Goal: Task Accomplishment & Management: Use online tool/utility

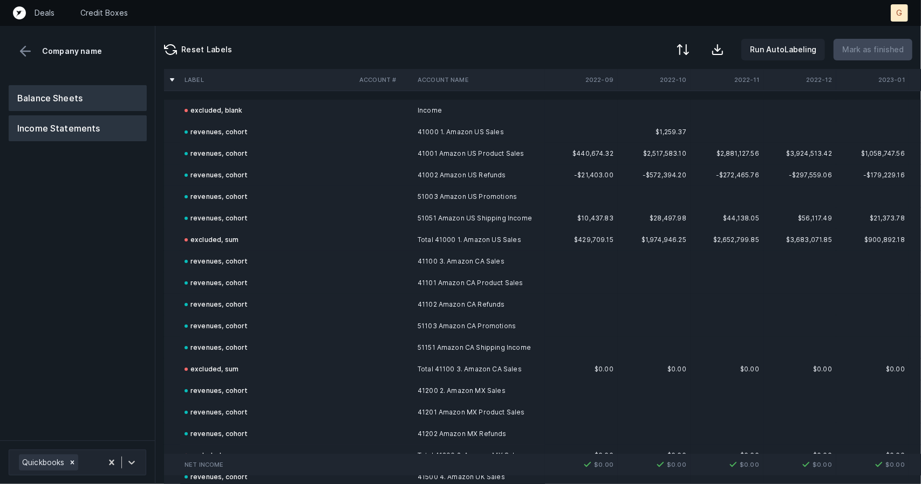
click at [73, 102] on button "Balance Sheets" at bounding box center [78, 98] width 138 height 26
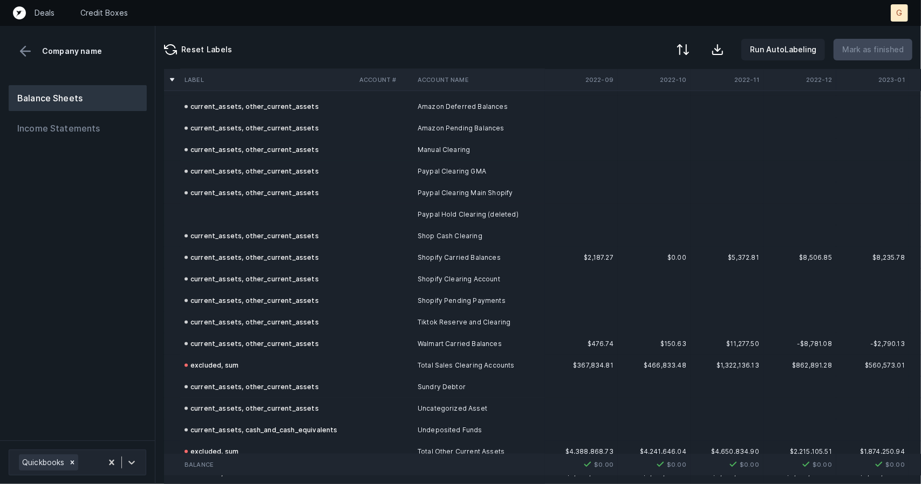
scroll to position [889, 0]
click at [256, 220] on td at bounding box center [267, 214] width 175 height 22
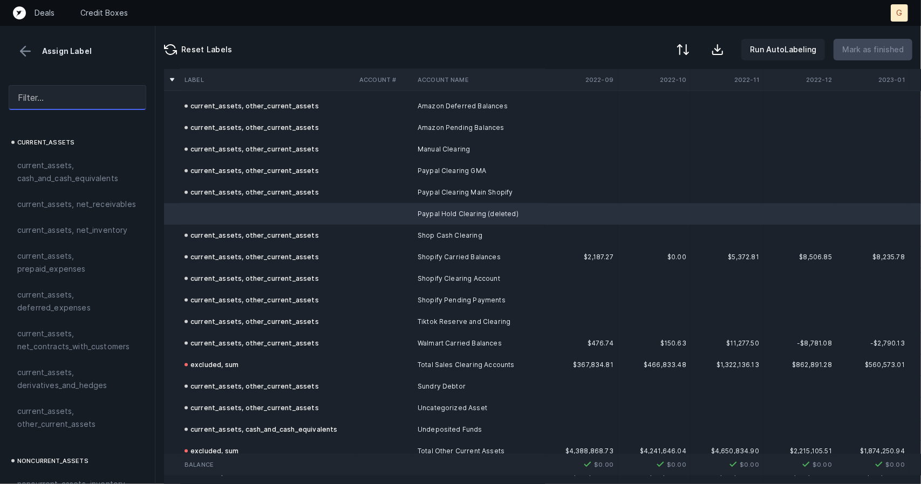
click at [56, 104] on input "text" at bounding box center [78, 97] width 138 height 25
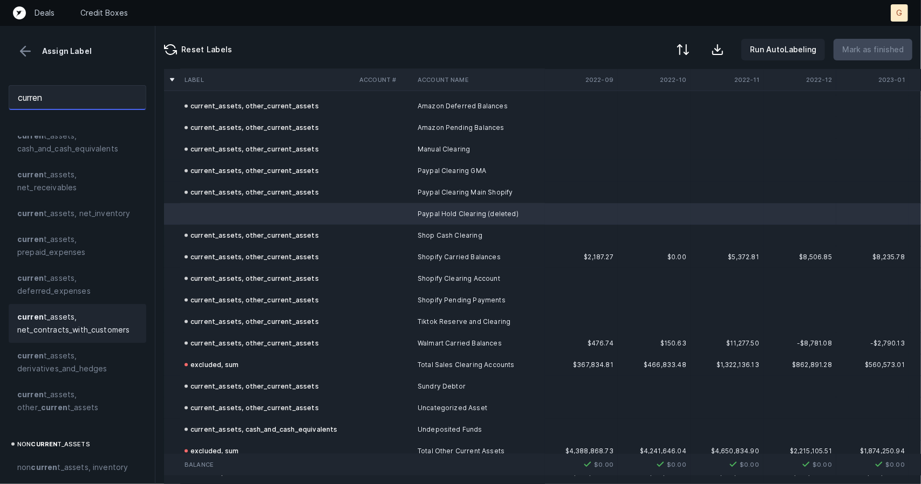
scroll to position [30, 0]
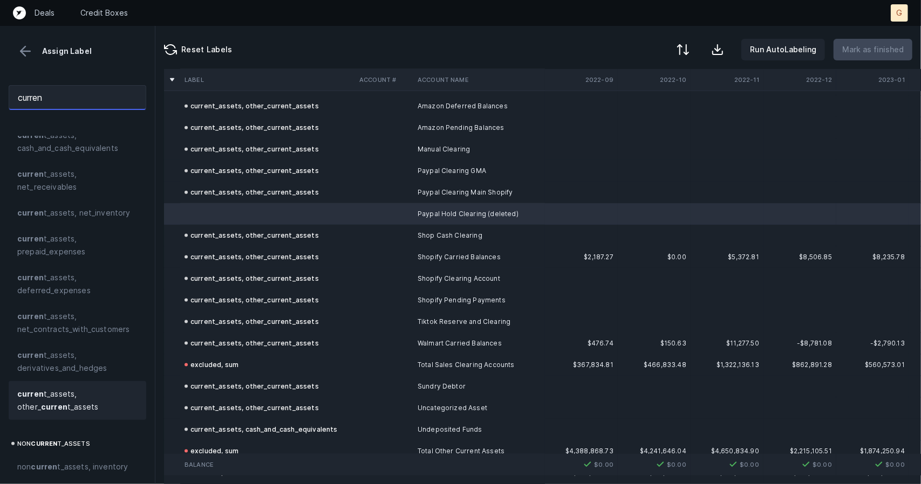
type input "curren"
click at [52, 401] on span "curren t_assets, other_ curren t_assets" at bounding box center [77, 401] width 120 height 26
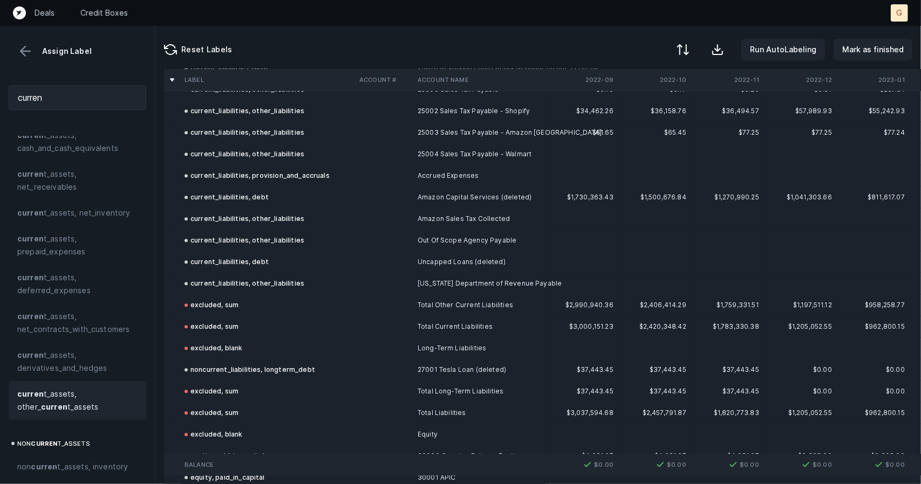
scroll to position [2338, 0]
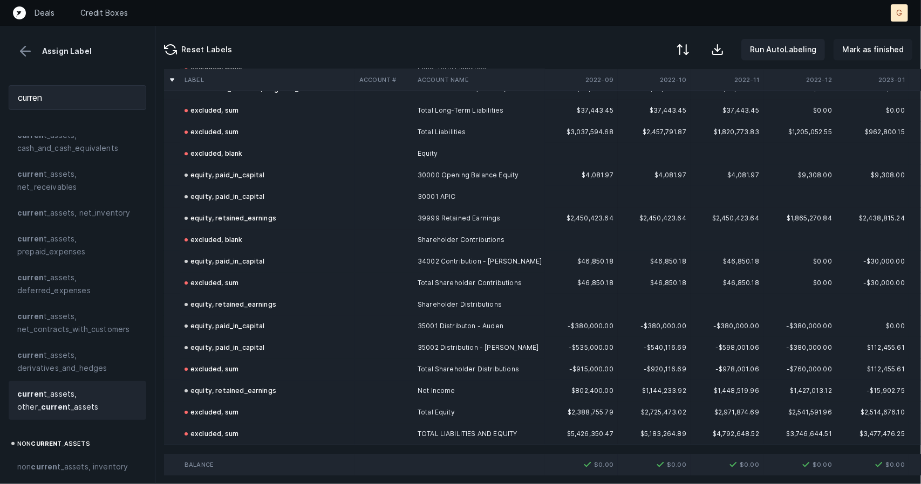
click at [516, 50] on button "Mark as finished" at bounding box center [872, 50] width 79 height 22
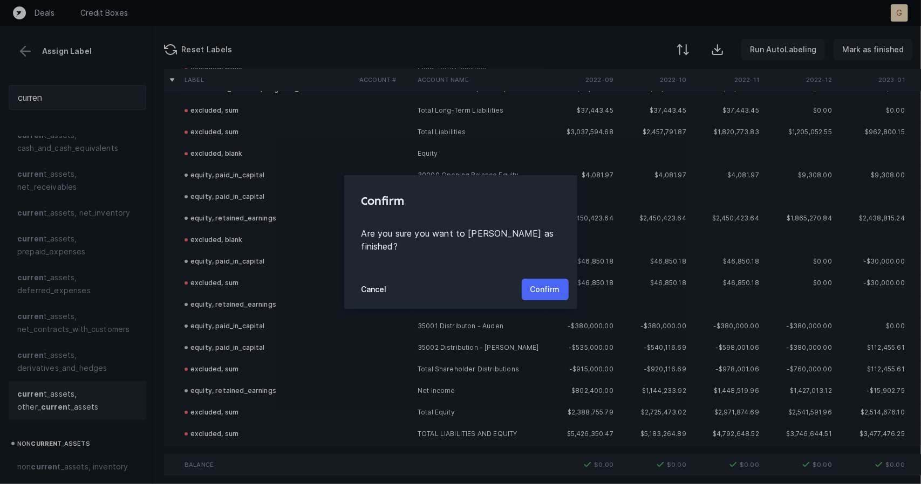
click at [516, 283] on p "Confirm" at bounding box center [545, 289] width 30 height 13
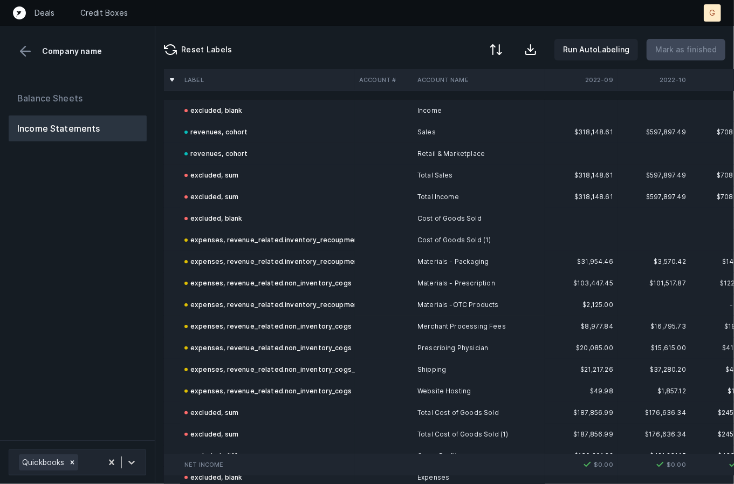
click at [95, 70] on div at bounding box center [77, 67] width 155 height 17
click at [96, 80] on div "Balance Sheets Income Statements" at bounding box center [77, 259] width 155 height 364
click at [97, 93] on button "Balance Sheets" at bounding box center [78, 98] width 138 height 26
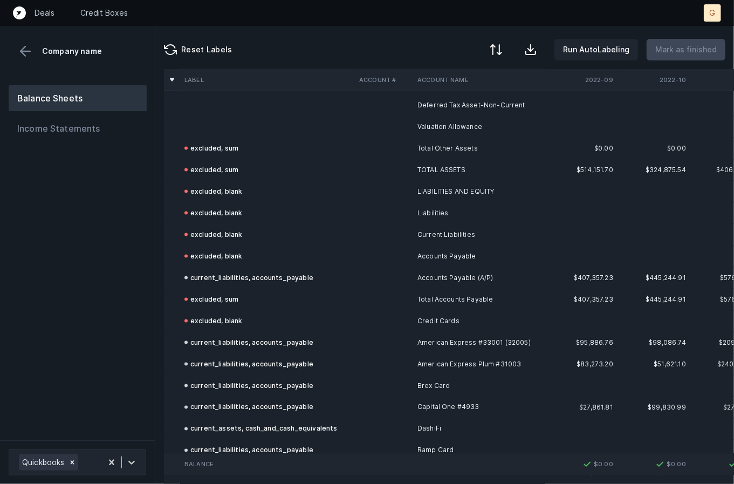
scroll to position [744, 0]
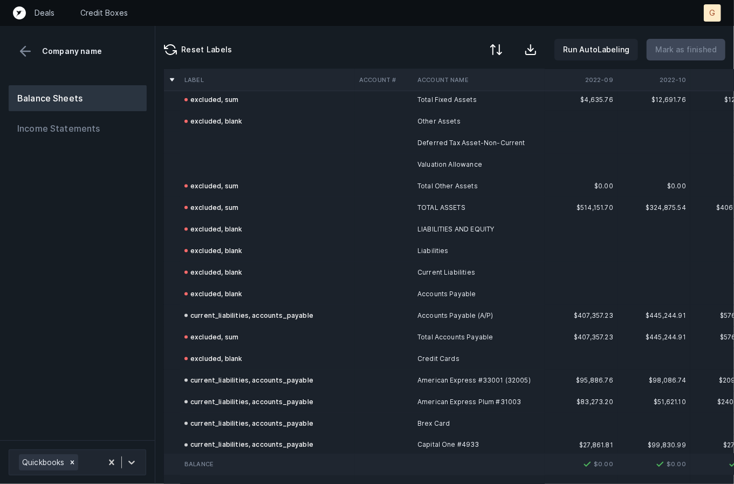
click at [246, 139] on td at bounding box center [267, 143] width 175 height 22
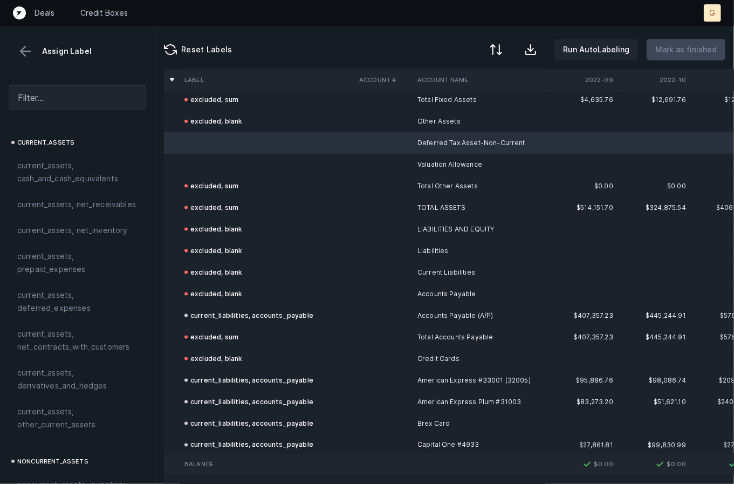
scroll to position [719, 0]
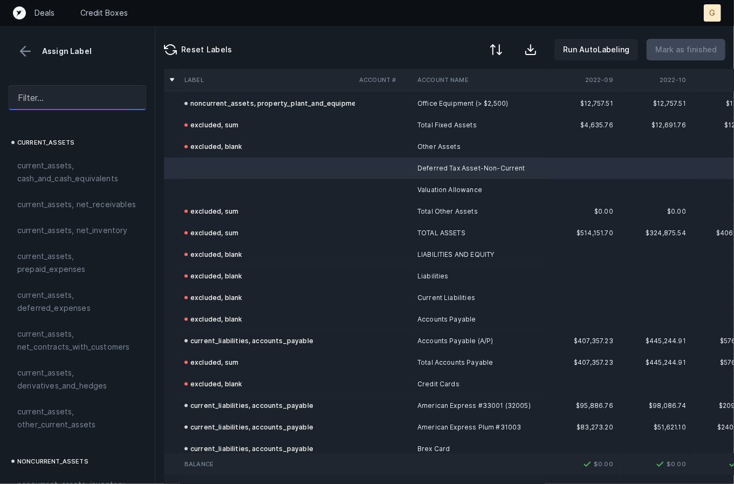
click at [91, 91] on input "text" at bounding box center [78, 97] width 138 height 25
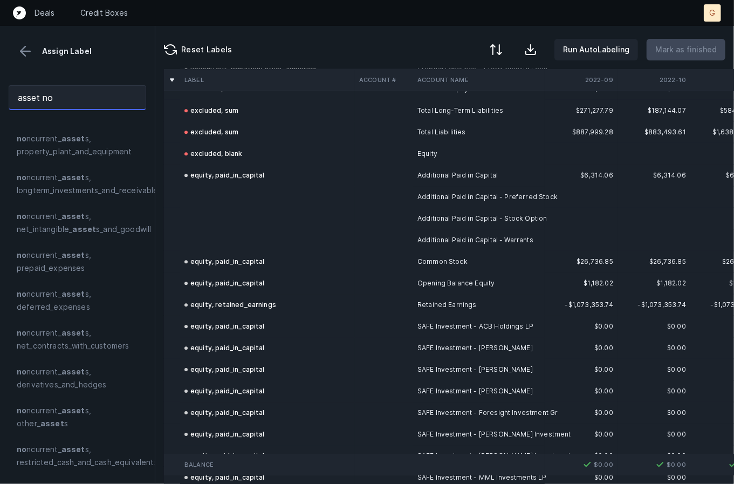
scroll to position [1627, 0]
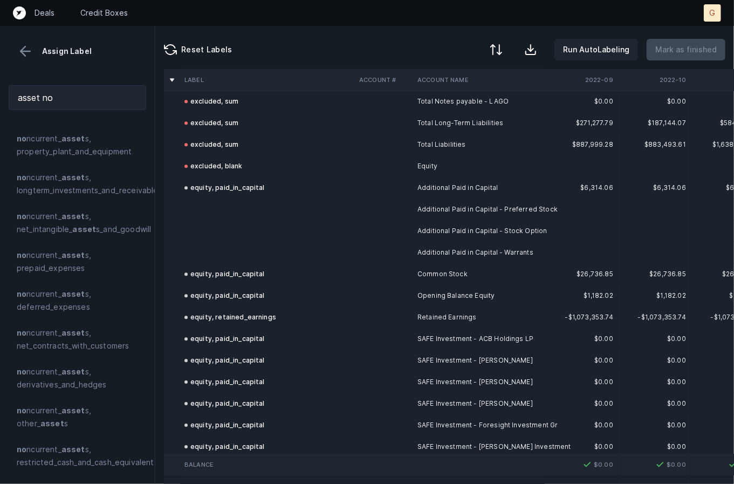
click at [222, 213] on td at bounding box center [267, 210] width 175 height 22
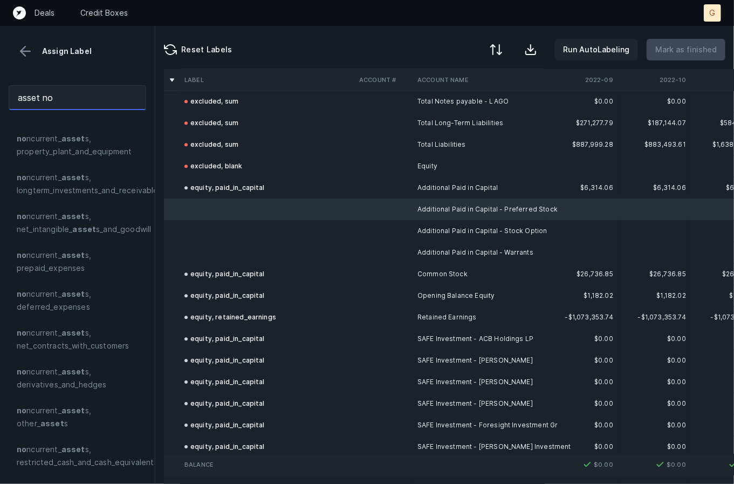
drag, startPoint x: 64, startPoint y: 90, endPoint x: -1, endPoint y: 66, distance: 68.9
click at [0, 66] on html "Deals Credit Boxes G G Assign Label asset no no ncurrent_ asset s no ncurrent_ …" at bounding box center [367, 242] width 734 height 484
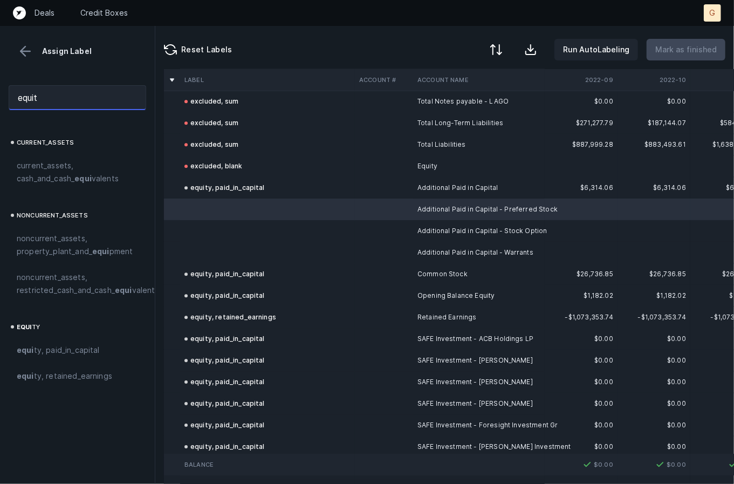
scroll to position [0, 0]
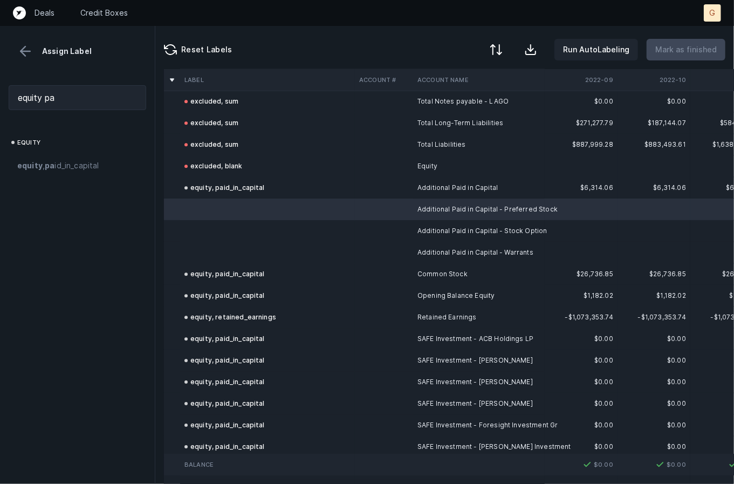
click at [242, 235] on td at bounding box center [267, 231] width 175 height 22
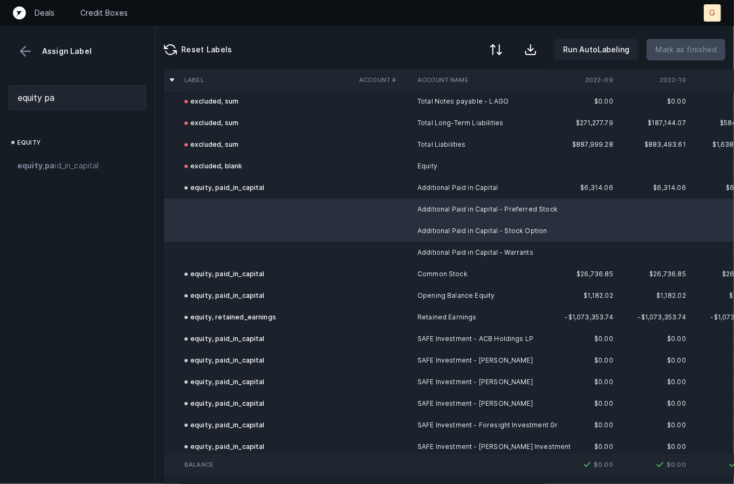
click at [236, 253] on td at bounding box center [267, 253] width 175 height 22
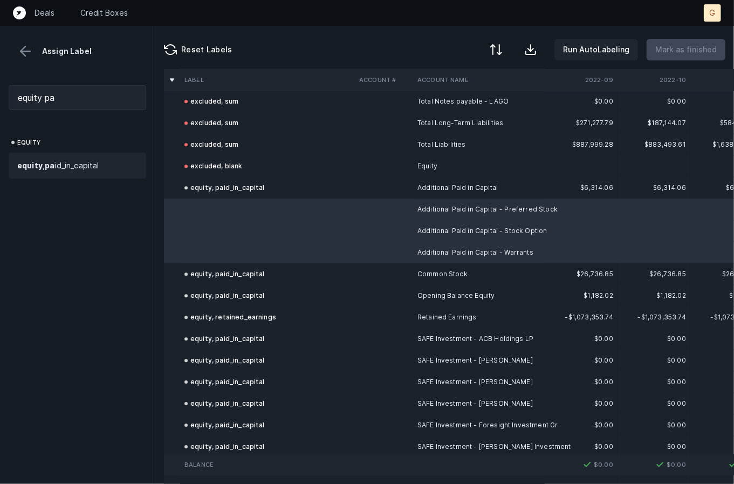
click at [99, 167] on span "equity , pa id_in_capital" at bounding box center [58, 165] width 82 height 13
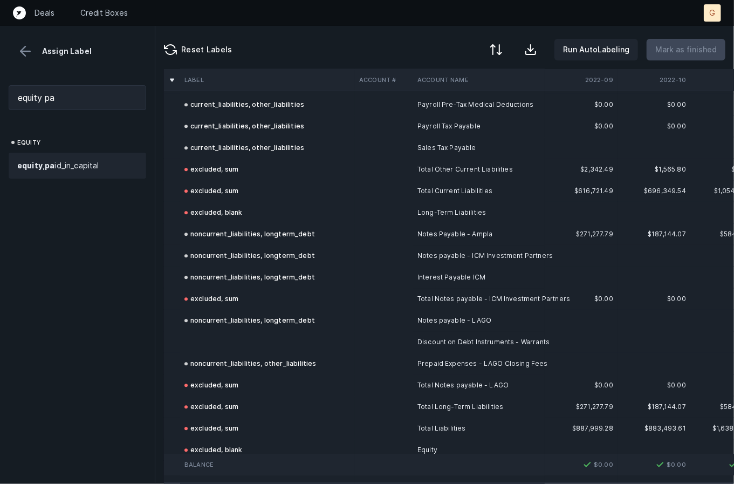
scroll to position [1271, 0]
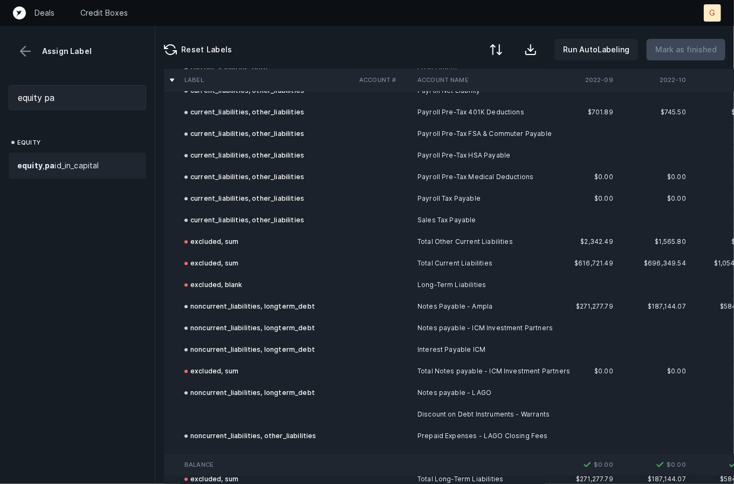
click at [229, 418] on td at bounding box center [267, 414] width 175 height 22
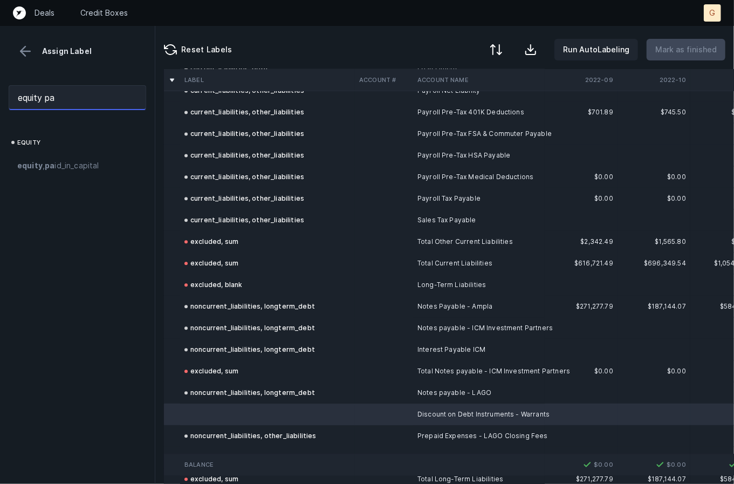
drag, startPoint x: 84, startPoint y: 88, endPoint x: -1, endPoint y: 119, distance: 90.8
click at [0, 119] on html "Deals Credit Boxes G G Assign Label equity pa equity equity , [GEOGRAPHIC_DATA]…" at bounding box center [367, 242] width 734 height 484
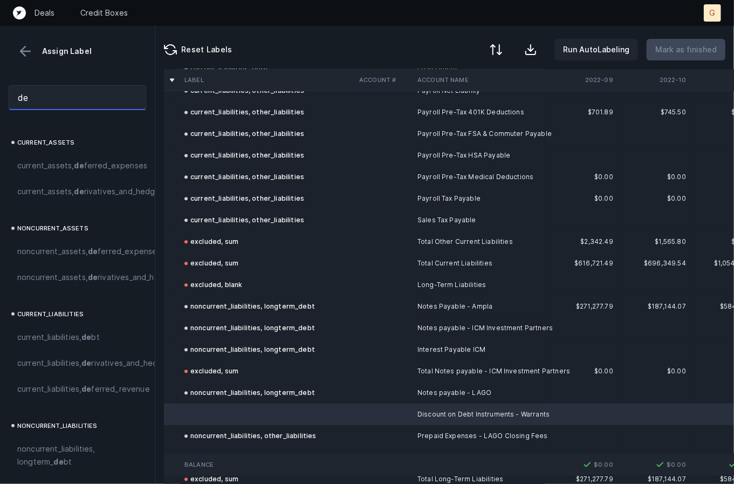
type input "d"
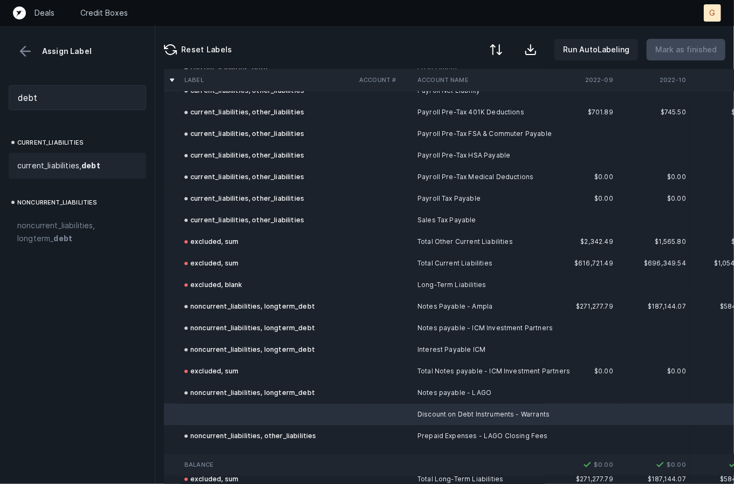
click at [37, 163] on span "current_liabilities, debt" at bounding box center [58, 165] width 83 height 13
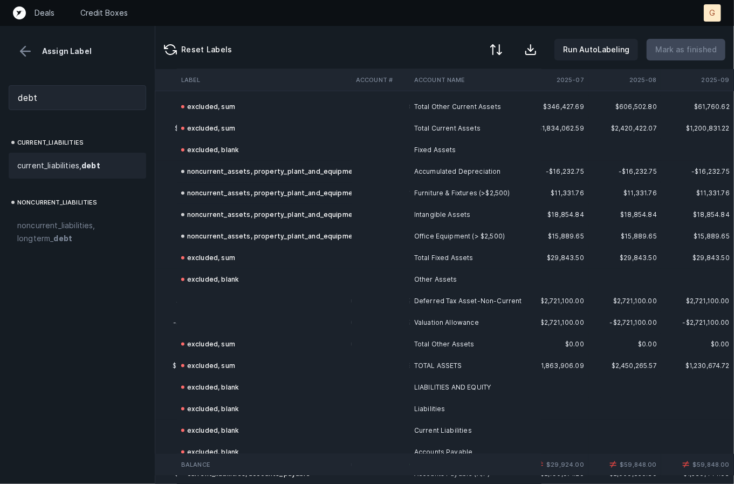
scroll to position [586, 2513]
click at [233, 294] on td at bounding box center [264, 302] width 175 height 22
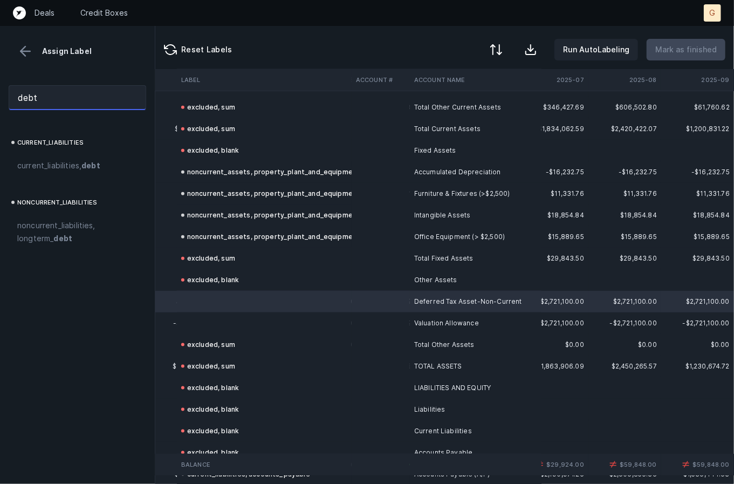
drag, startPoint x: 69, startPoint y: 99, endPoint x: -1, endPoint y: 89, distance: 70.8
click at [0, 89] on html "Deals Credit Boxes G G Assign Label debt current_liabilities current_liabilitie…" at bounding box center [367, 242] width 734 height 484
type input "="
type input "a"
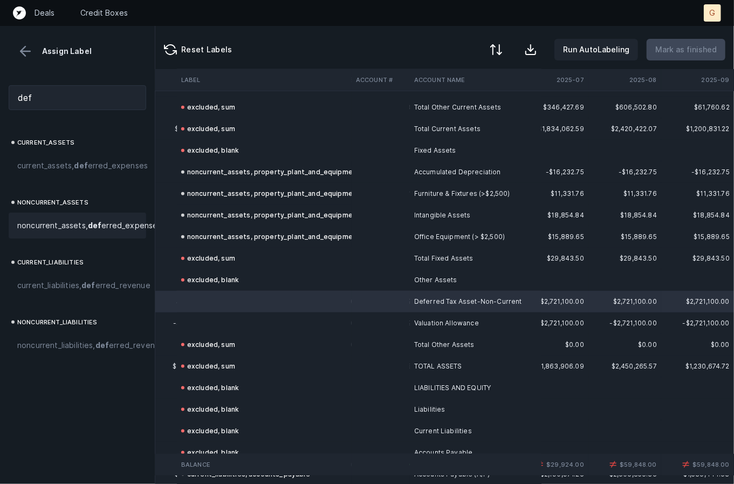
click at [87, 232] on span "noncurrent_assets, def erred_expenses" at bounding box center [89, 225] width 145 height 13
click at [270, 324] on td at bounding box center [264, 323] width 175 height 22
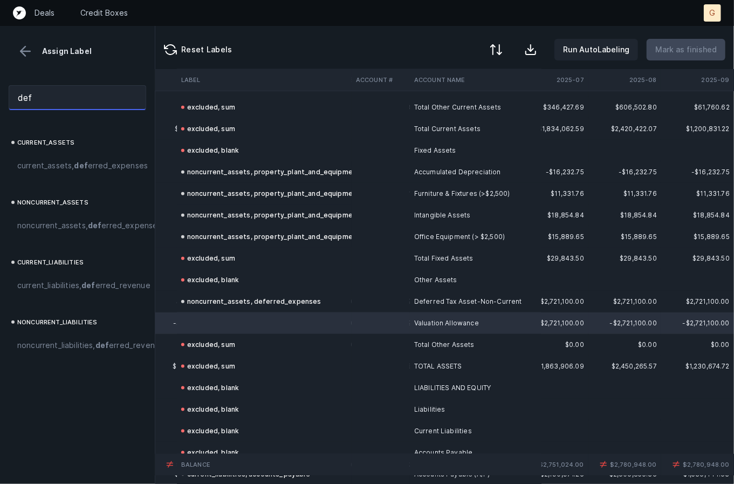
drag, startPoint x: 76, startPoint y: 91, endPoint x: -1, endPoint y: 88, distance: 76.7
click at [0, 88] on html "Deals Credit Boxes G G Assign Label def current_assets current_assets, def erre…" at bounding box center [367, 242] width 734 height 484
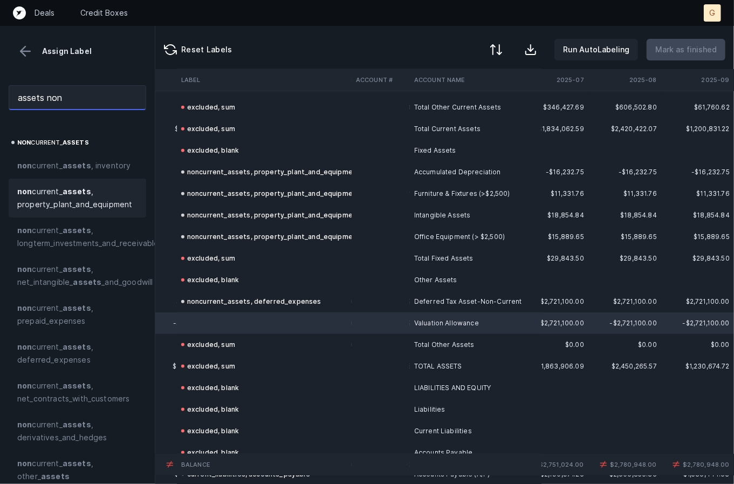
scroll to position [60, 0]
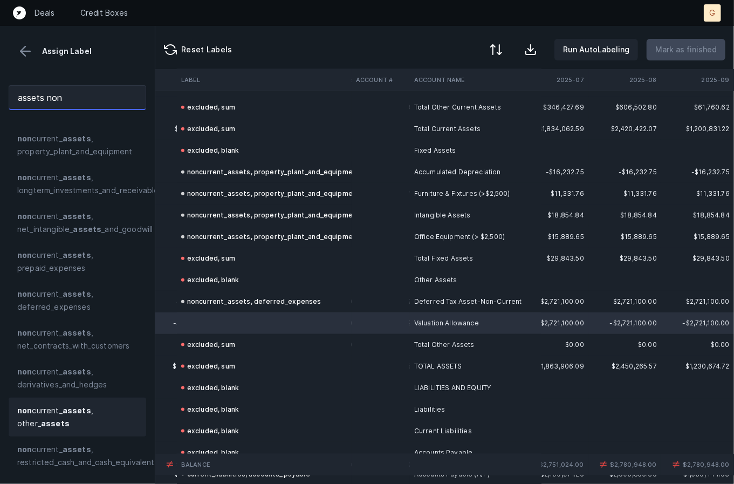
type input "assets non"
click at [71, 416] on span "non current_ assets , other_ assets" at bounding box center [77, 417] width 120 height 26
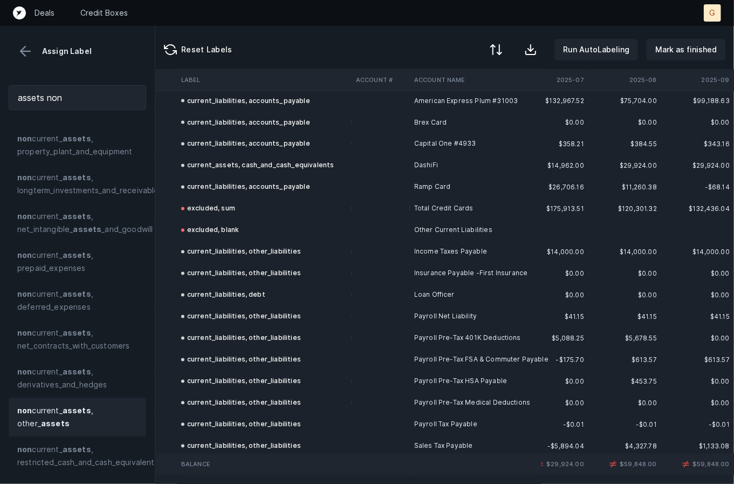
scroll to position [1046, 2513]
click at [252, 344] on td "current_liabilities, other_liabilities" at bounding box center [264, 338] width 175 height 22
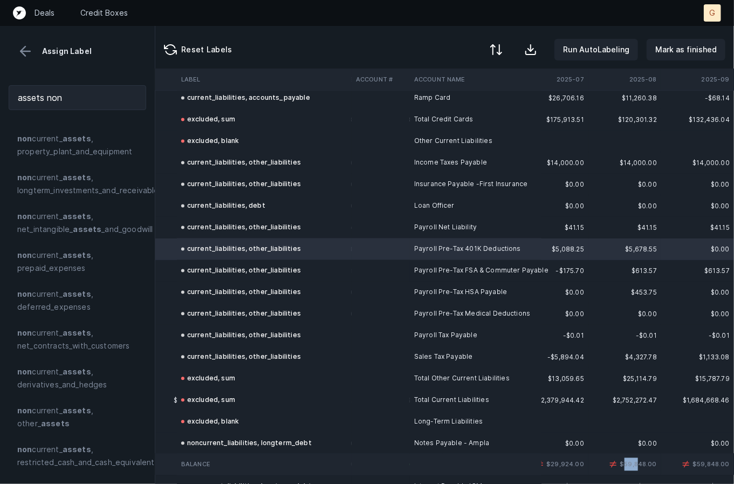
scroll to position [1135, 2513]
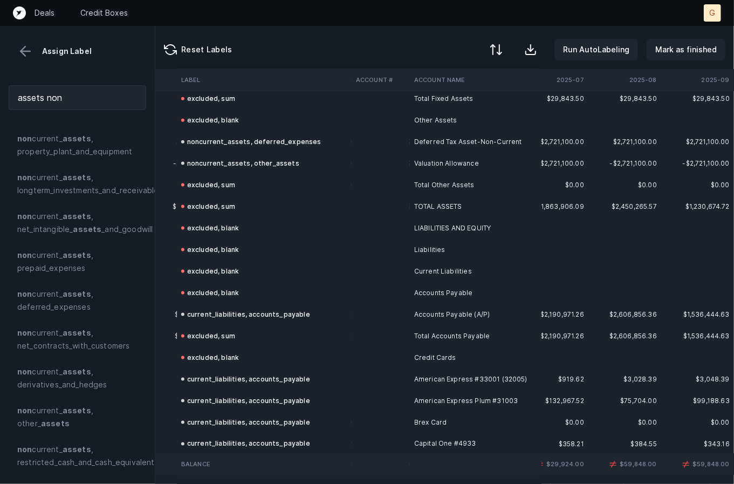
click at [328, 173] on td "noncurrent_assets, other_assets" at bounding box center [264, 164] width 175 height 22
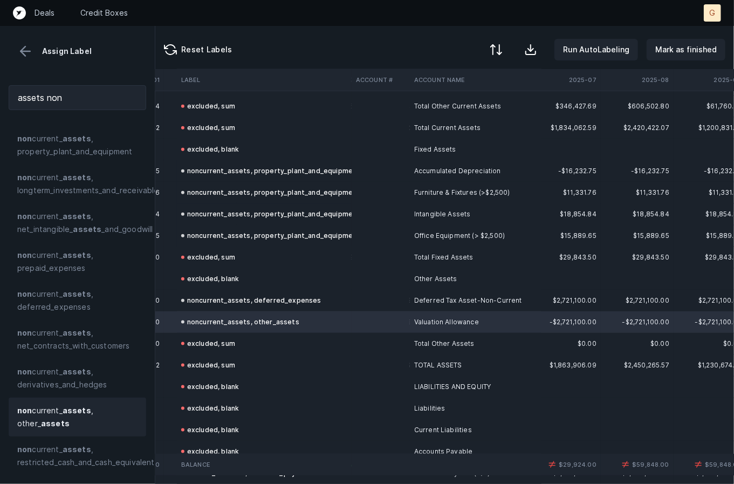
scroll to position [586, 2492]
